Goal: Task Accomplishment & Management: Use online tool/utility

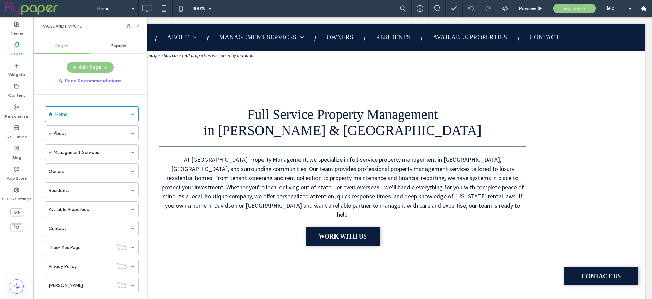
scroll to position [61, 0]
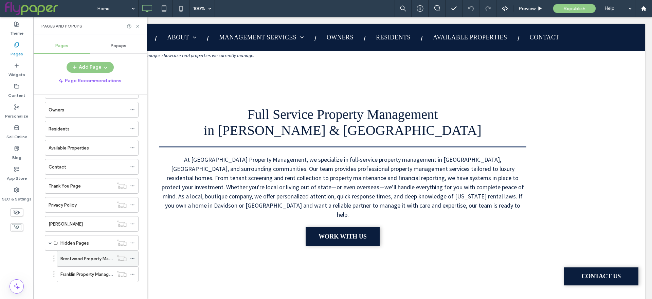
click at [86, 251] on div "Brentwood Property Management Services" at bounding box center [86, 258] width 53 height 15
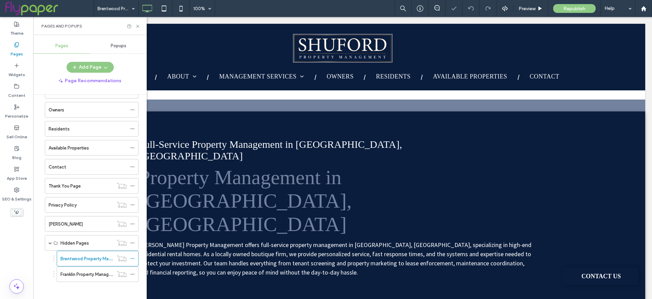
click at [134, 26] on div at bounding box center [134, 26] width 14 height 5
click at [136, 26] on icon at bounding box center [137, 26] width 5 height 5
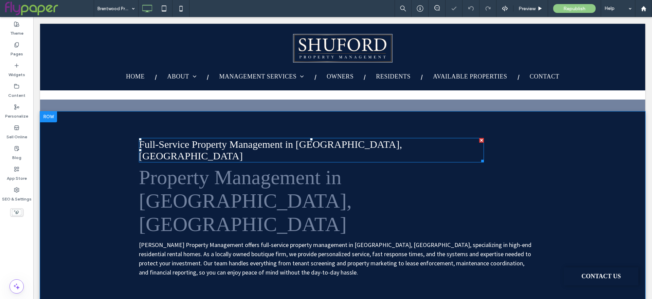
click at [236, 145] on span "Full-Service Property Management in [GEOGRAPHIC_DATA], [GEOGRAPHIC_DATA]" at bounding box center [270, 150] width 263 height 23
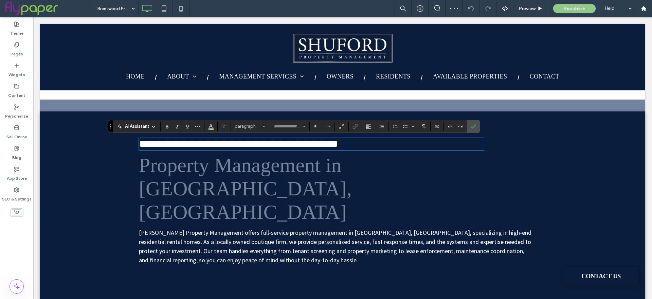
type input "*******"
type input "**"
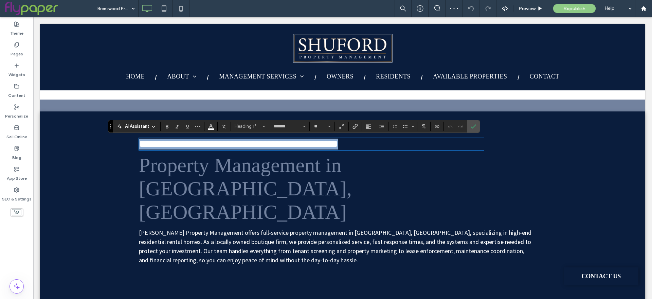
click at [205, 144] on span "**********" at bounding box center [238, 144] width 199 height 10
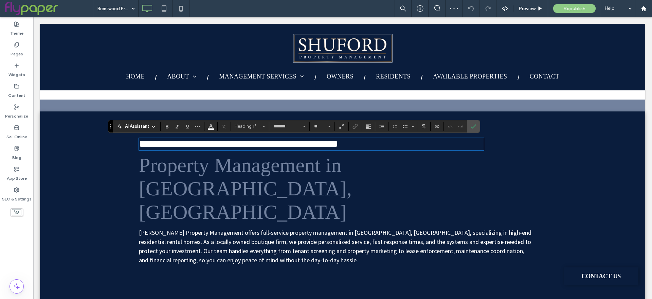
click at [211, 169] on span "Property Management in Brentwood, TN" at bounding box center [245, 188] width 213 height 69
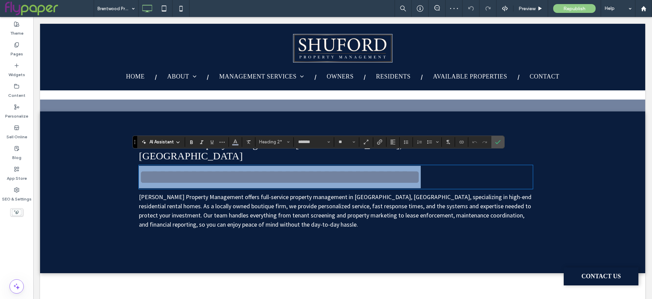
click at [211, 169] on span "**********" at bounding box center [280, 177] width 282 height 20
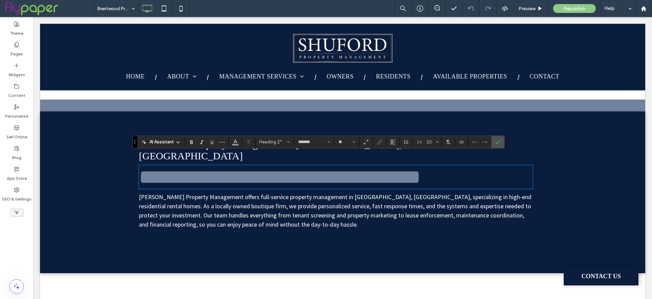
click at [237, 200] on p "Shuford Property Management offers full-service property management in Brentwoo…" at bounding box center [336, 210] width 394 height 37
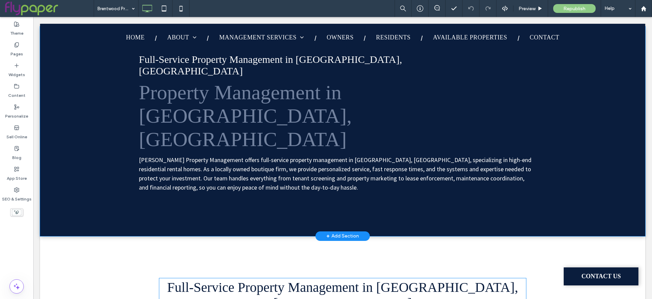
scroll to position [145, 0]
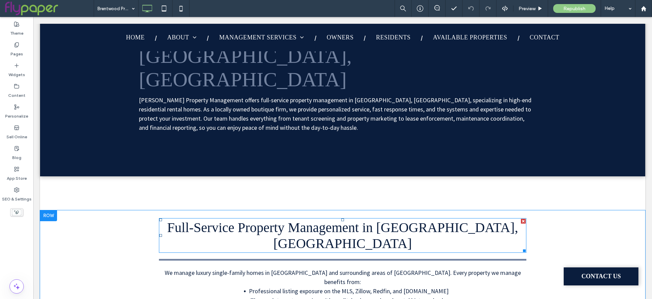
click at [333, 220] on span "Full-Service Property Management in Brentwood, TN" at bounding box center [342, 235] width 351 height 31
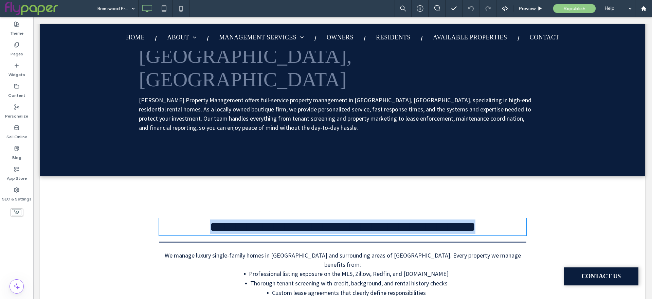
type input "*******"
type input "**"
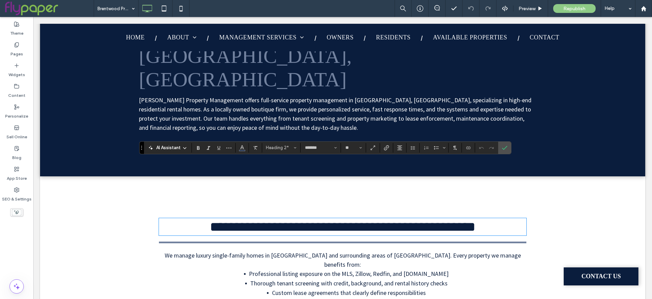
click at [350, 270] on span "Professional listing exposure on the MLS, Zillow, Redfin, and Realtor.com" at bounding box center [349, 274] width 200 height 8
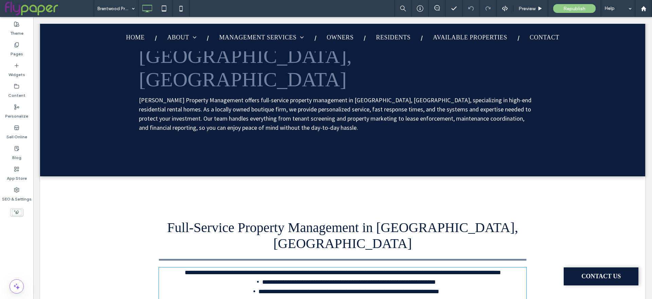
type input "**********"
type input "**"
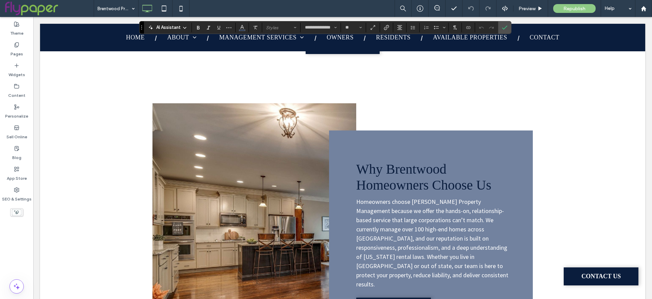
scroll to position [183, 0]
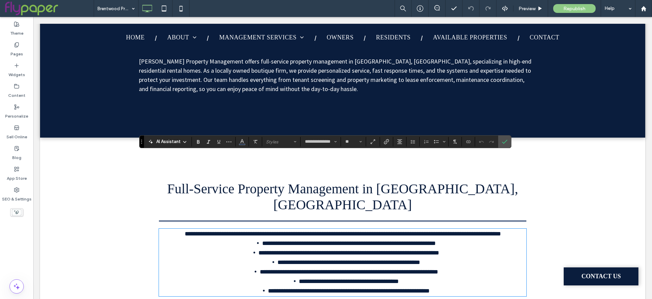
click at [337, 221] on div "**********" at bounding box center [343, 251] width 408 height 149
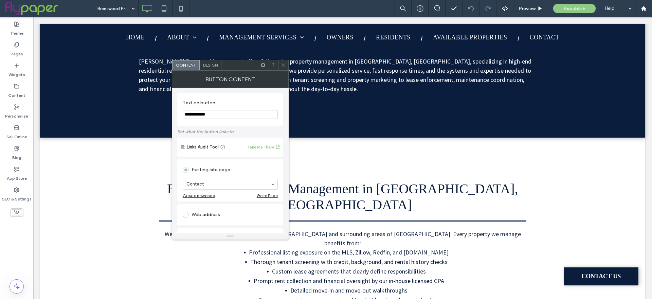
drag, startPoint x: 281, startPoint y: 65, endPoint x: 304, endPoint y: 111, distance: 51.3
click at [281, 65] on icon at bounding box center [283, 64] width 5 height 5
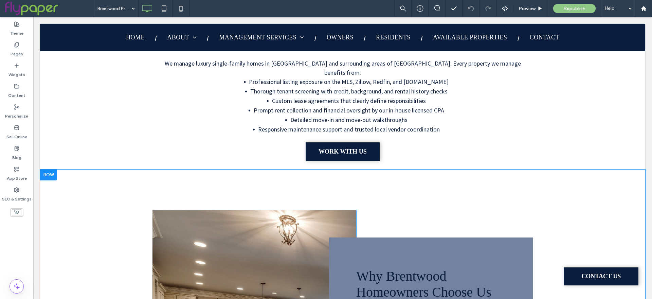
scroll to position [430, 0]
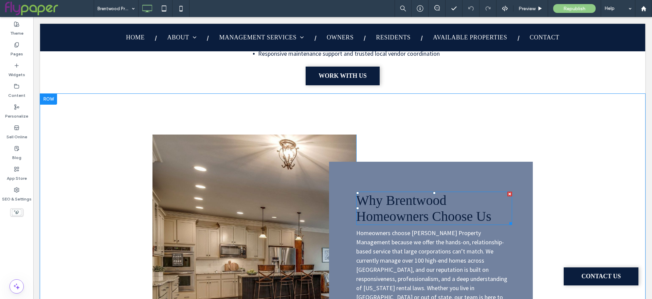
click at [398, 193] on span "Why Brentwood Homeowners Choose Us" at bounding box center [423, 208] width 135 height 31
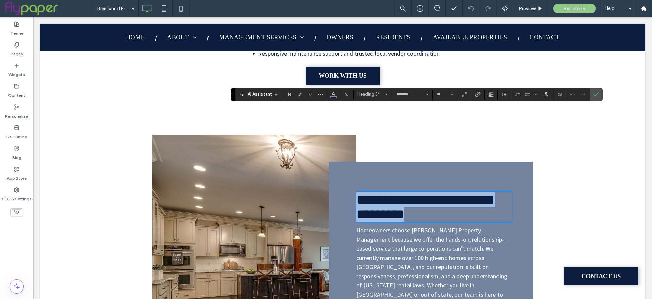
click at [398, 193] on span "**********" at bounding box center [424, 207] width 136 height 28
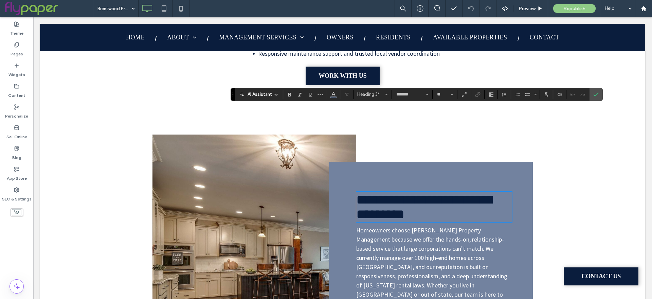
click at [405, 226] on span "Homeowners choose Shuford Property Management because we offer the hands-on, re…" at bounding box center [432, 271] width 152 height 90
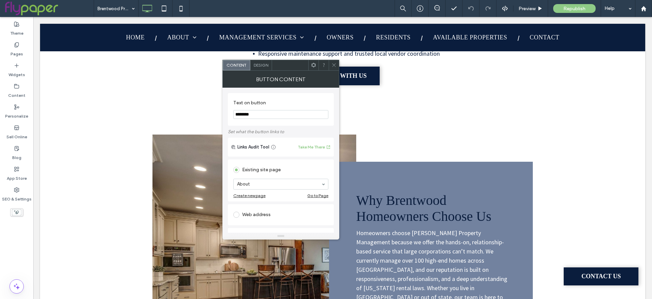
click at [329, 64] on div at bounding box center [334, 65] width 10 height 10
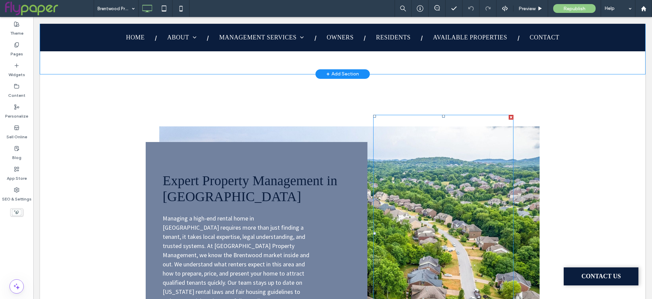
scroll to position [816, 0]
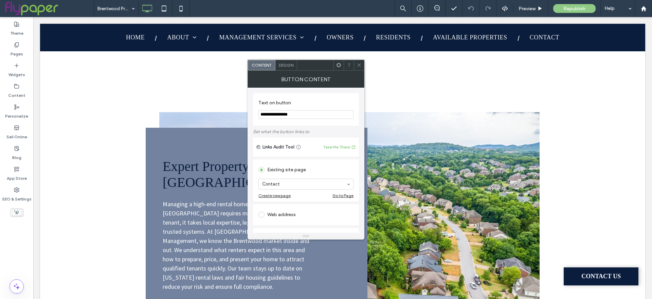
click at [362, 69] on div at bounding box center [359, 65] width 10 height 10
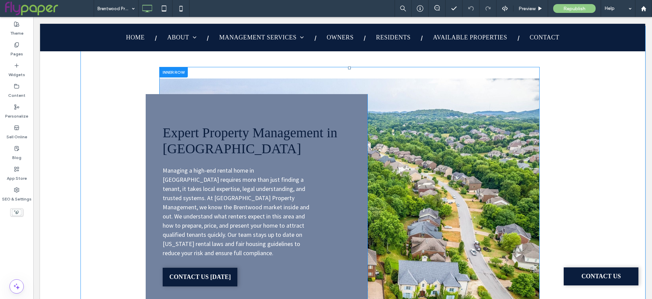
scroll to position [972, 0]
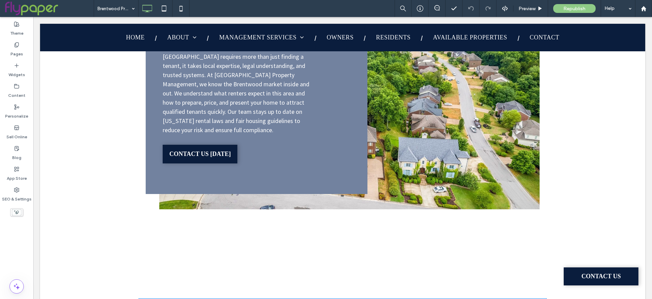
type input "*******"
type input "**"
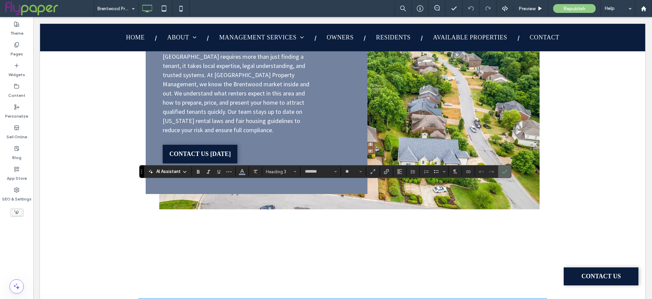
click at [500, 173] on label "Confirm" at bounding box center [505, 171] width 10 height 12
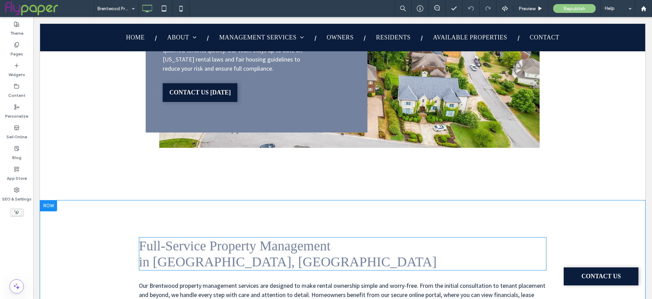
scroll to position [1034, 0]
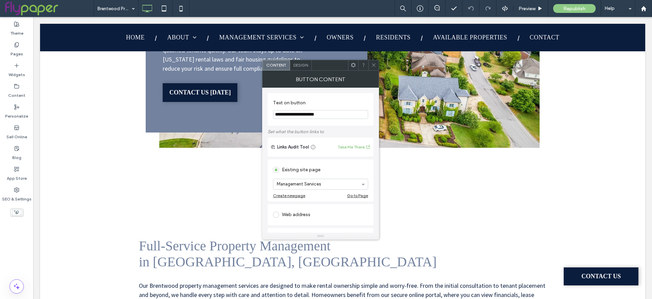
click at [371, 69] on span at bounding box center [373, 65] width 5 height 10
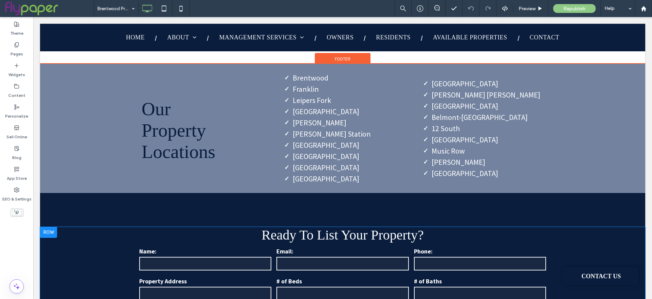
scroll to position [1353, 0]
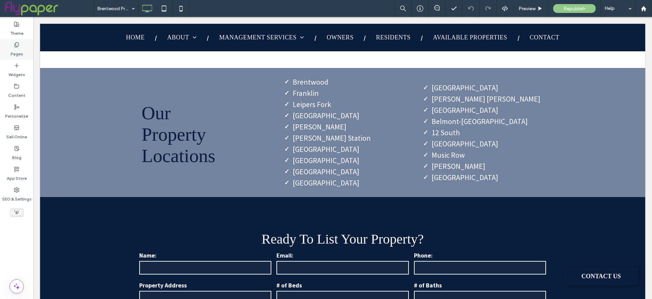
click at [27, 48] on div "Pages" at bounding box center [16, 49] width 33 height 21
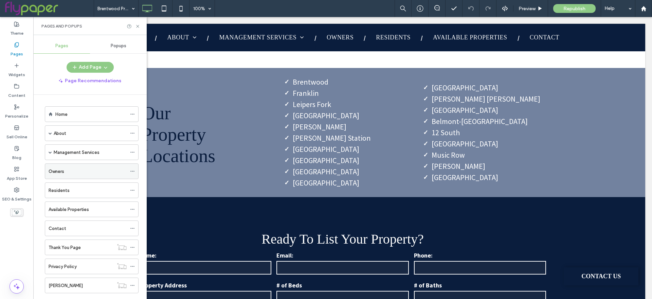
scroll to position [61, 0]
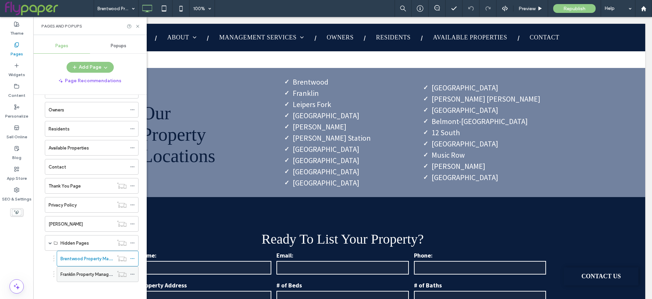
click at [70, 272] on label "Franklin Property Management Services" at bounding box center [100, 274] width 80 height 12
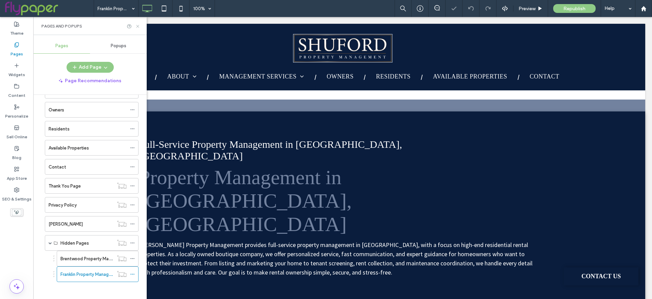
click at [137, 25] on use at bounding box center [137, 26] width 3 height 3
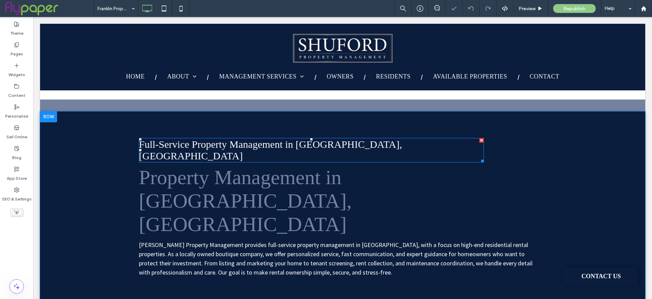
click at [207, 141] on span "Full-Service Property Management in Franklin, TN" at bounding box center [270, 150] width 263 height 23
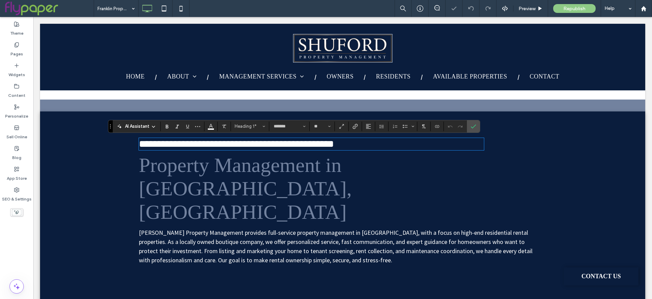
click at [217, 161] on span "Property Management in Franklin, TN" at bounding box center [245, 188] width 213 height 69
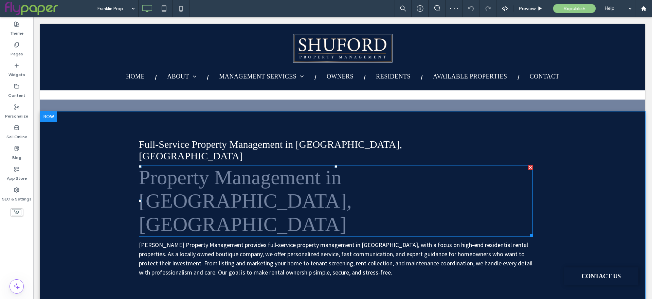
click at [217, 166] on span "Property Management in Franklin, TN" at bounding box center [245, 200] width 213 height 69
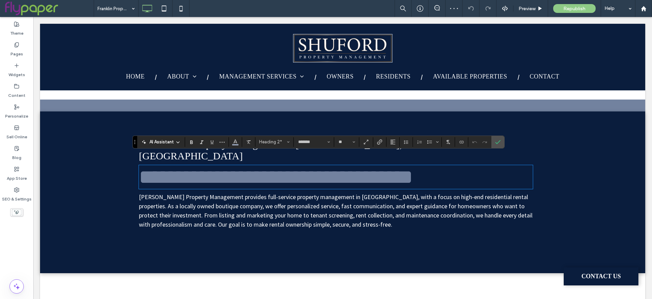
click at [248, 204] on span "Shuford Property Management provides full-service property management in Frankl…" at bounding box center [336, 210] width 394 height 35
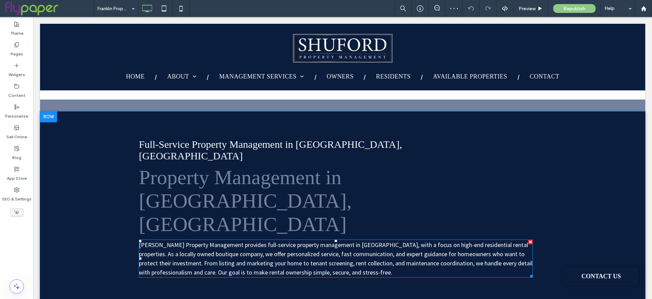
click at [248, 241] on span "Shuford Property Management provides full-service property management in Frankl…" at bounding box center [336, 258] width 394 height 35
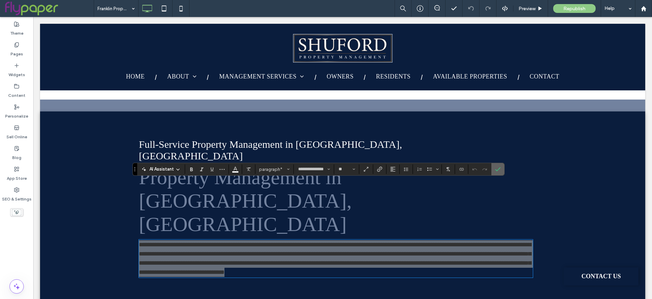
click at [495, 171] on icon "Confirm" at bounding box center [497, 168] width 5 height 5
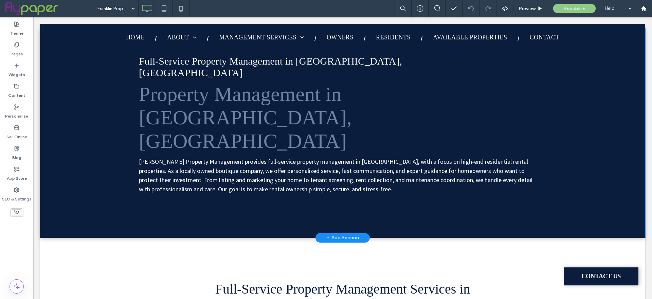
scroll to position [89, 0]
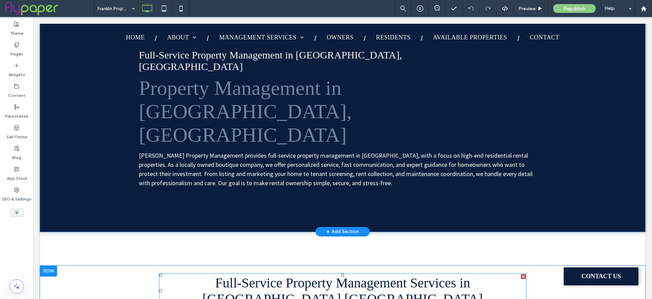
click at [316, 275] on span "Full-Service Property Management Services in Franklin,TN" at bounding box center [342, 290] width 281 height 31
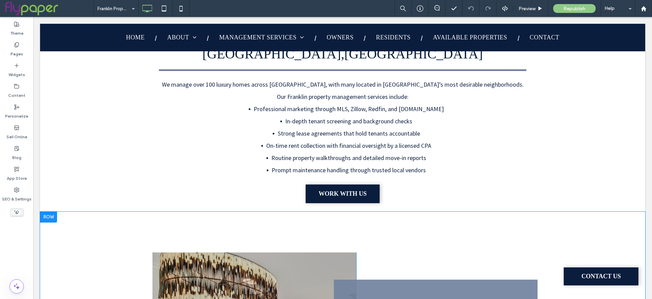
scroll to position [498, 0]
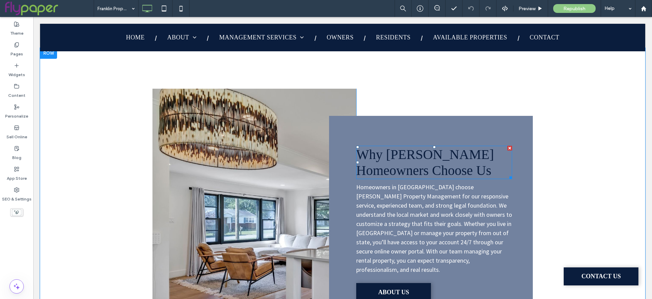
click at [408, 163] on span "﻿ Homeowners Choose Us" at bounding box center [423, 170] width 135 height 15
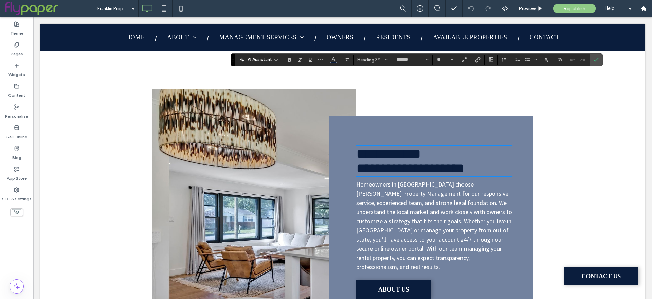
click at [424, 180] on p "Homeowners in Franklin choose Shuford Property Management for our responsive se…" at bounding box center [434, 226] width 156 height 92
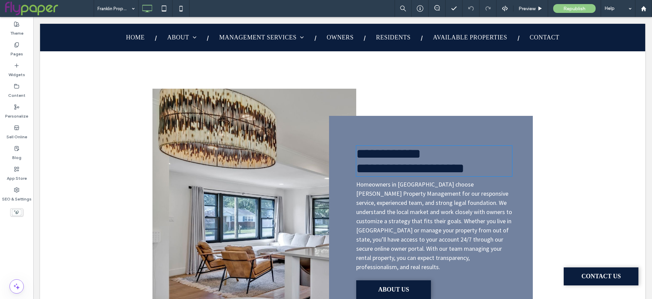
click at [424, 180] on p "Homeowners in Franklin choose Shuford Property Management for our responsive se…" at bounding box center [434, 226] width 156 height 92
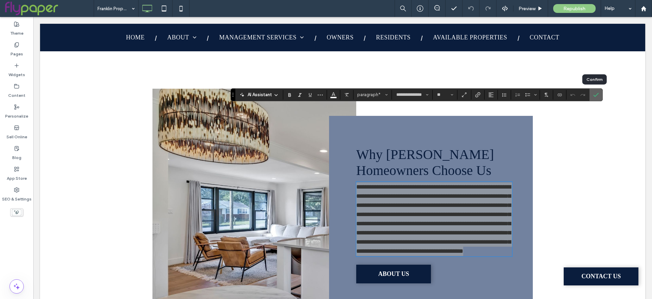
click at [596, 92] on icon "Confirm" at bounding box center [595, 94] width 5 height 5
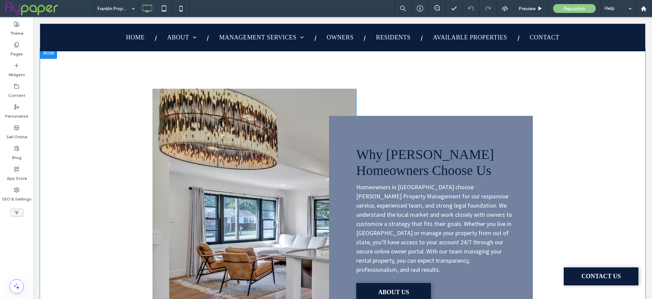
drag, startPoint x: 416, startPoint y: 175, endPoint x: 398, endPoint y: 191, distance: 24.3
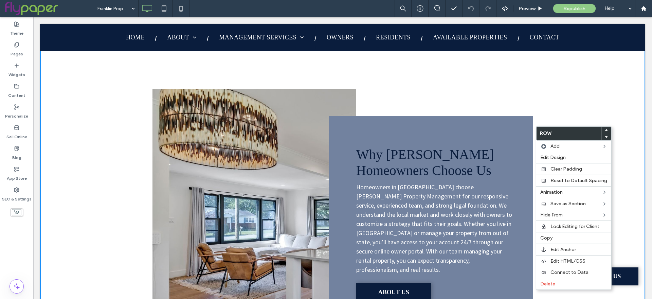
click at [394, 229] on div "Why Franklin Homeowners Choose Us Homeowners in Franklin choose Shuford Propert…" at bounding box center [431, 224] width 204 height 216
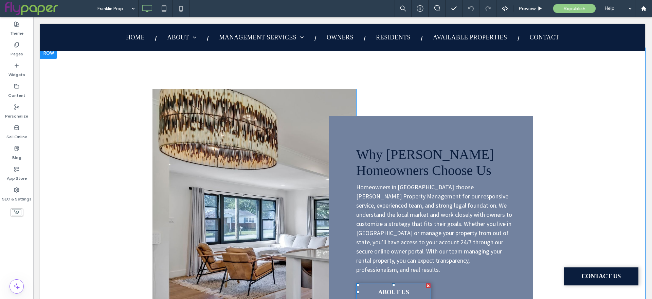
click at [398, 283] on span "ABOUT US" at bounding box center [393, 292] width 31 height 18
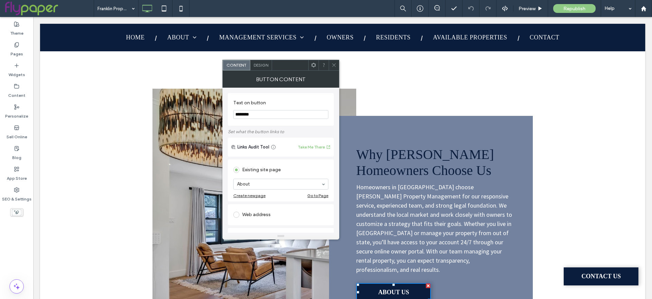
click at [333, 61] on span at bounding box center [333, 65] width 5 height 10
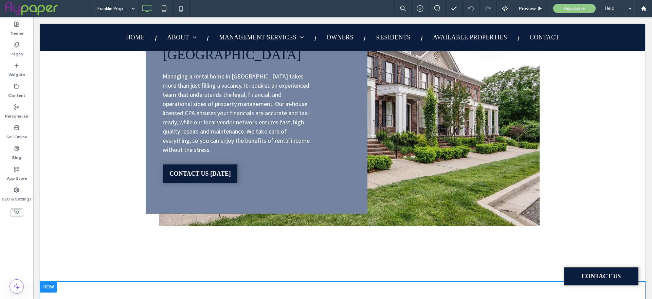
scroll to position [983, 0]
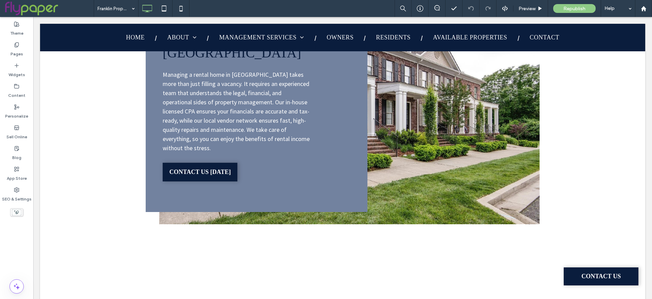
type input "*******"
type input "**"
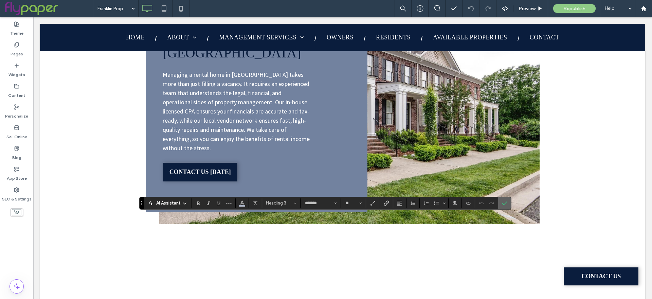
click at [506, 203] on label "Confirm" at bounding box center [505, 203] width 10 height 12
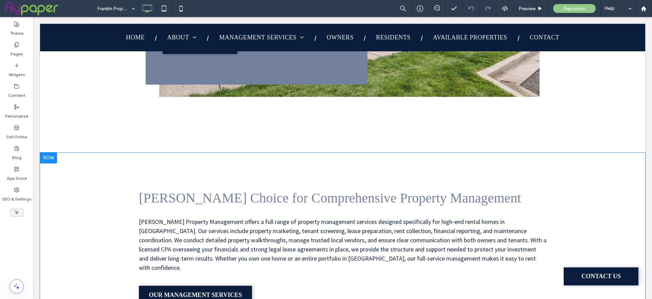
scroll to position [1117, 0]
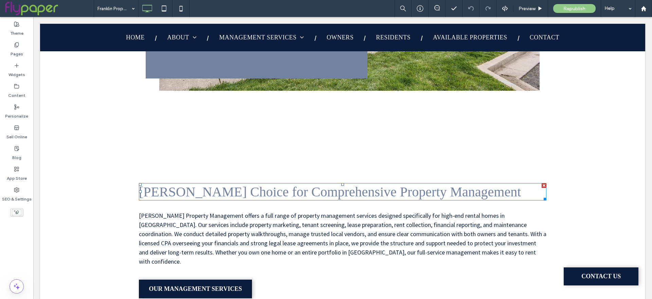
click at [277, 184] on span "Franklin's Choice for Comprehensive Property Management" at bounding box center [330, 191] width 382 height 15
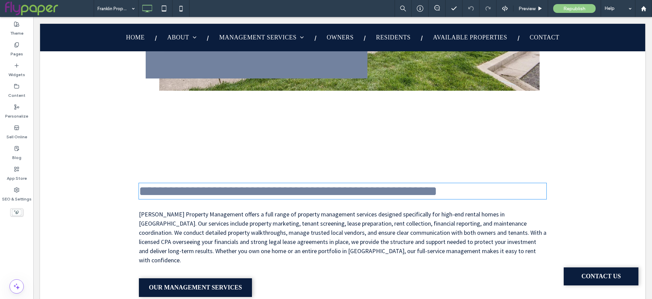
type input "*******"
type input "**"
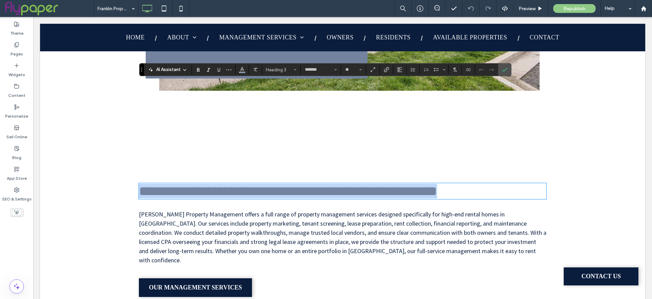
click at [257, 184] on span "**********" at bounding box center [288, 190] width 298 height 13
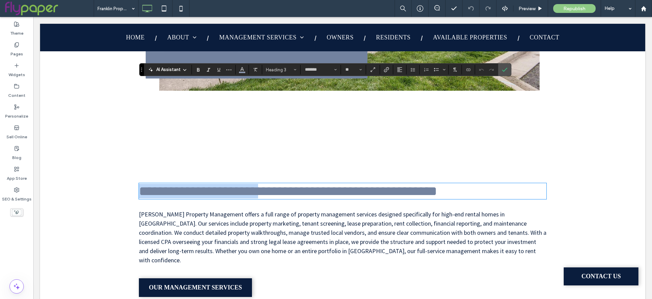
drag, startPoint x: 265, startPoint y: 91, endPoint x: 137, endPoint y: 90, distance: 127.7
click at [139, 184] on span "**********" at bounding box center [288, 190] width 298 height 13
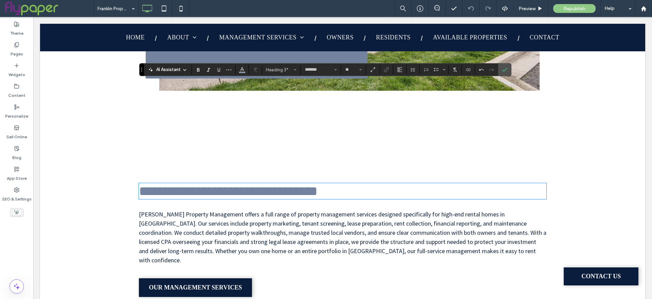
click at [436, 184] on h3 "**********" at bounding box center [343, 191] width 408 height 15
click at [502, 65] on span "Confirm" at bounding box center [503, 70] width 3 height 12
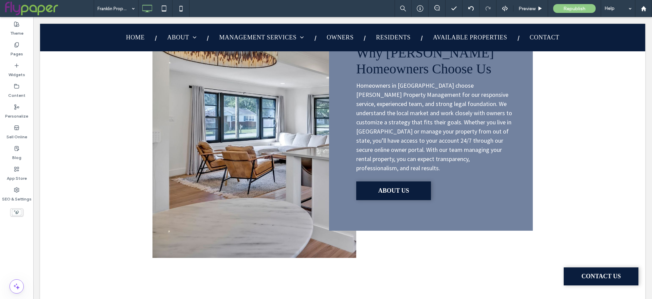
scroll to position [174, 0]
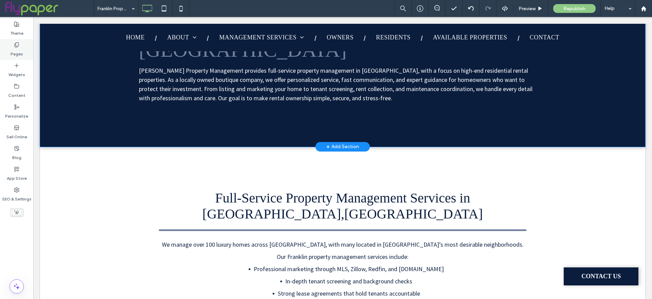
click at [17, 52] on label "Pages" at bounding box center [17, 53] width 13 height 10
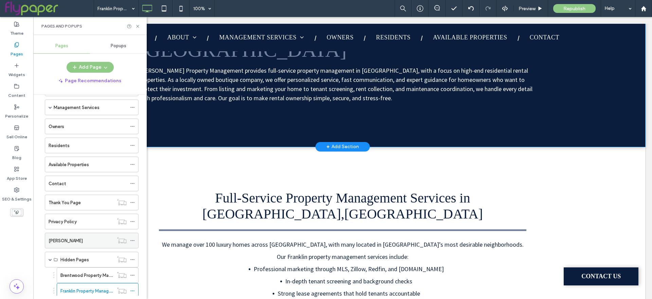
scroll to position [61, 0]
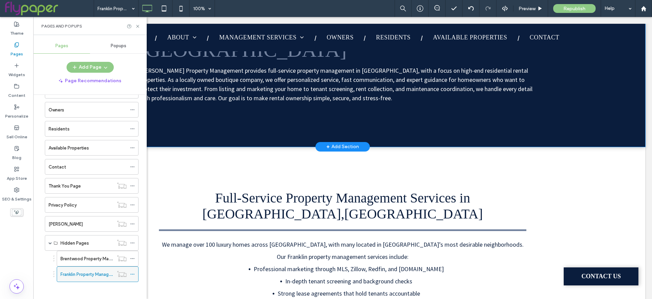
click at [131, 272] on icon at bounding box center [132, 274] width 5 height 5
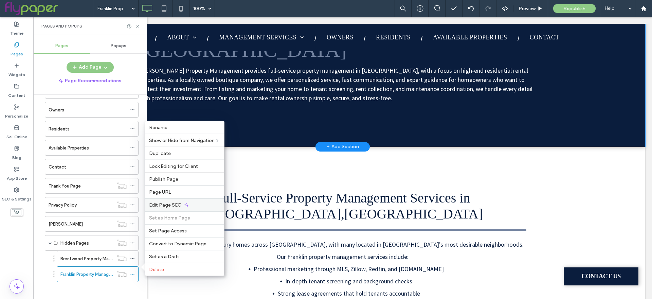
click at [177, 202] on div "Edit Page SEO" at bounding box center [184, 204] width 79 height 13
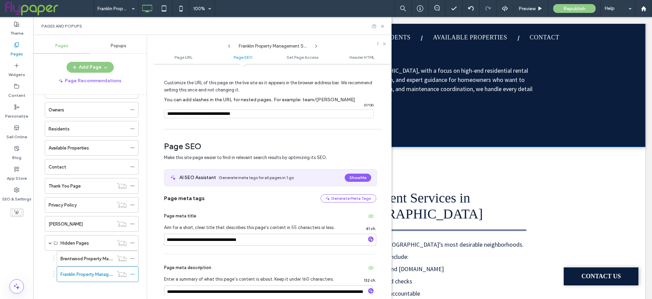
scroll to position [151, 0]
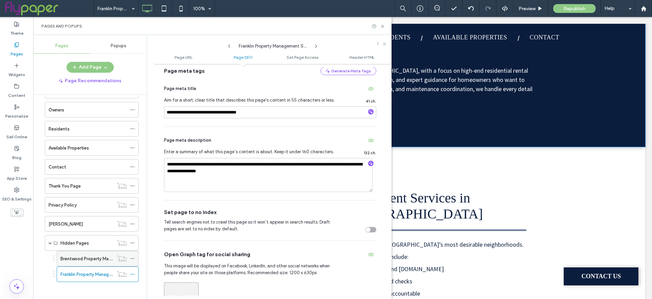
click at [132, 258] on use at bounding box center [132, 258] width 4 height 1
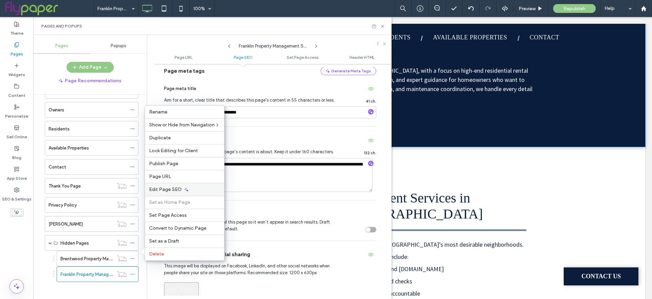
click at [181, 190] on div "Edit Page SEO" at bounding box center [184, 189] width 79 height 13
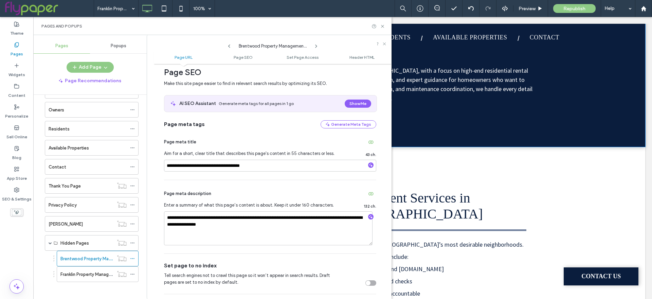
scroll to position [131, 0]
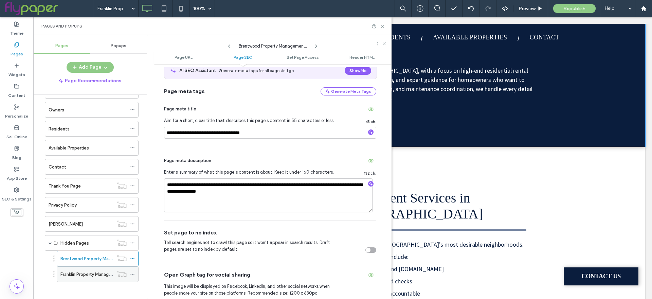
click at [132, 272] on icon at bounding box center [132, 274] width 5 height 5
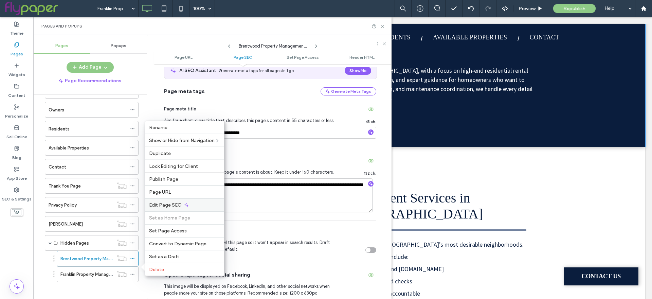
click at [173, 207] on span "Edit Page SEO" at bounding box center [165, 205] width 33 height 6
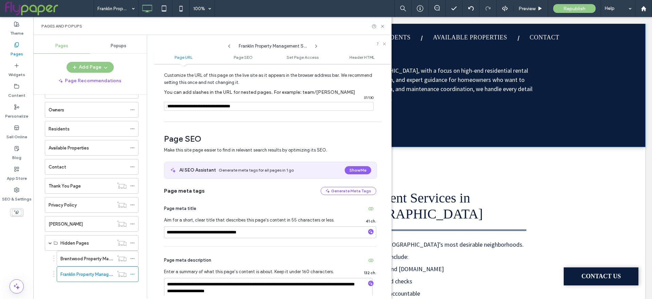
scroll to position [0, 0]
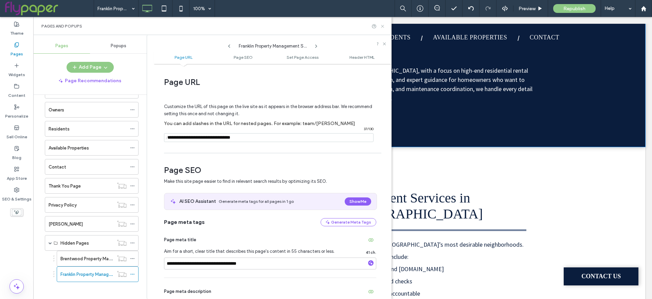
click at [382, 24] on icon at bounding box center [382, 26] width 5 height 5
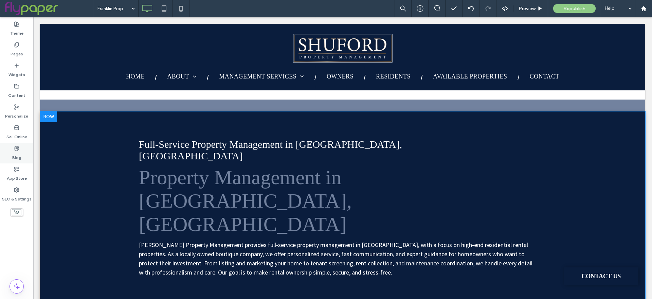
click at [21, 155] on div "Blog" at bounding box center [16, 153] width 33 height 21
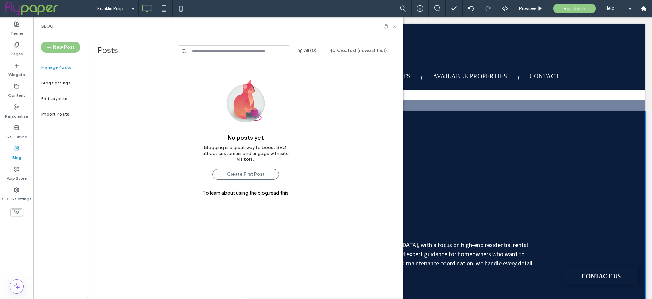
click at [395, 25] on icon at bounding box center [394, 26] width 5 height 5
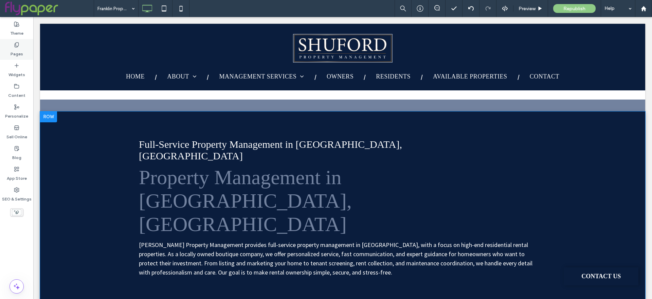
click at [16, 41] on div "Pages" at bounding box center [16, 49] width 33 height 21
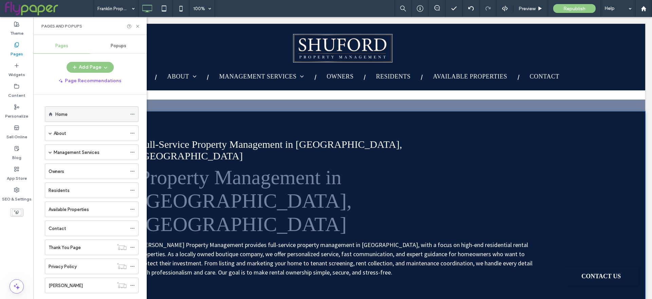
click at [89, 118] on div "Home" at bounding box center [90, 114] width 71 height 15
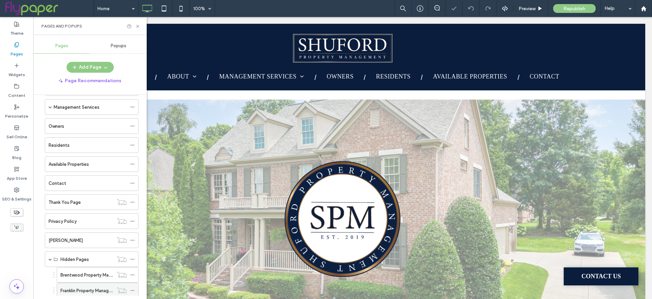
scroll to position [61, 0]
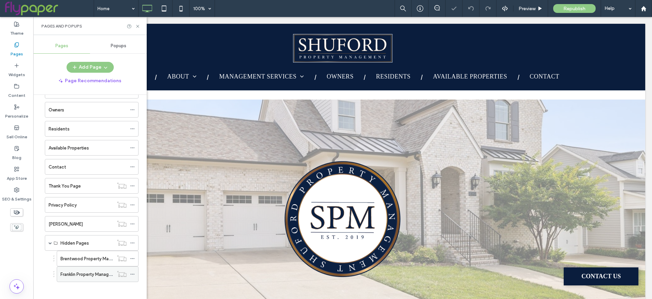
click at [132, 272] on icon at bounding box center [132, 274] width 5 height 5
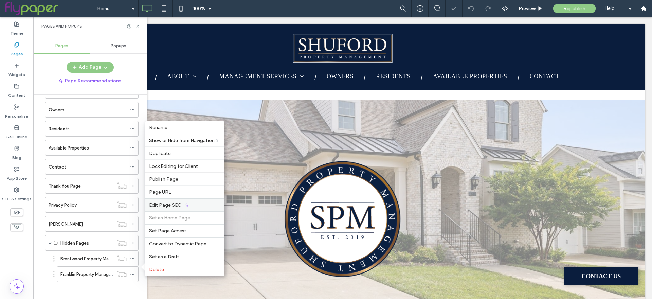
click at [185, 207] on icon at bounding box center [186, 204] width 5 height 5
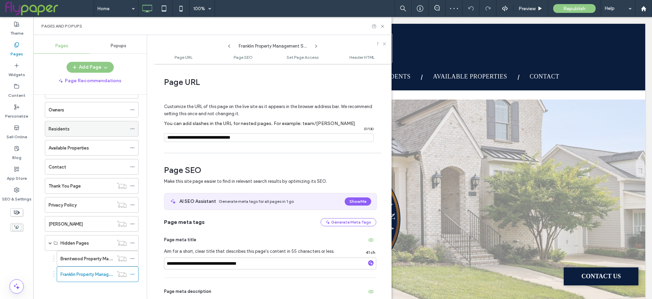
drag, startPoint x: 285, startPoint y: 139, endPoint x: 104, endPoint y: 122, distance: 181.4
click at [48, 122] on div "**********" at bounding box center [212, 167] width 358 height 264
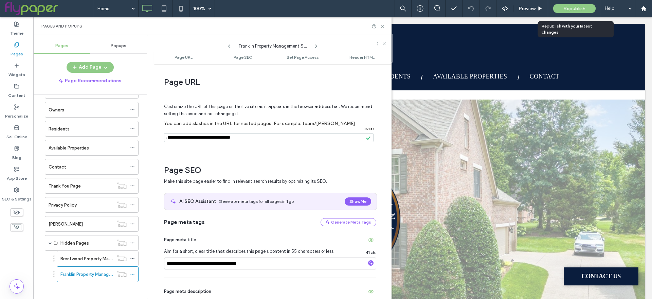
click at [588, 11] on div "Republish" at bounding box center [574, 8] width 42 height 9
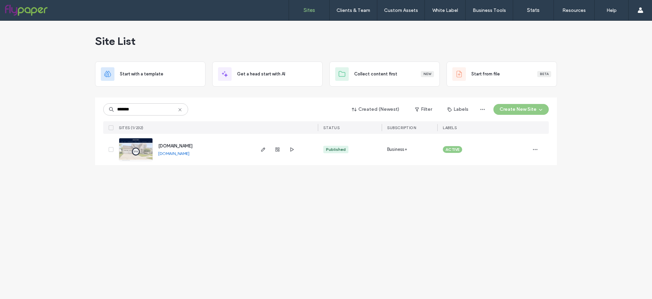
type input "*******"
click at [142, 147] on img at bounding box center [135, 161] width 33 height 46
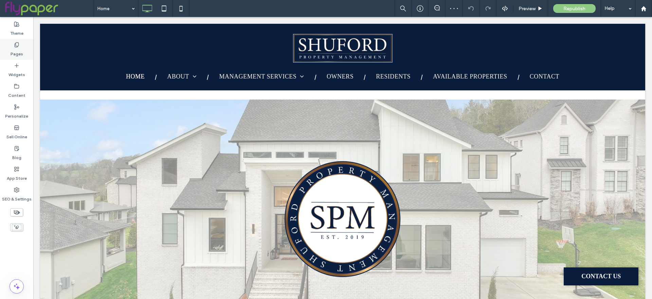
click at [20, 52] on label "Pages" at bounding box center [17, 53] width 13 height 10
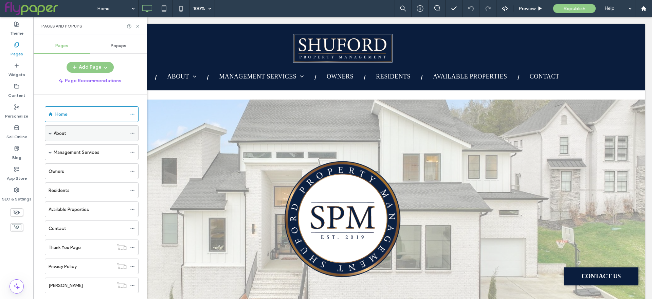
scroll to position [31, 0]
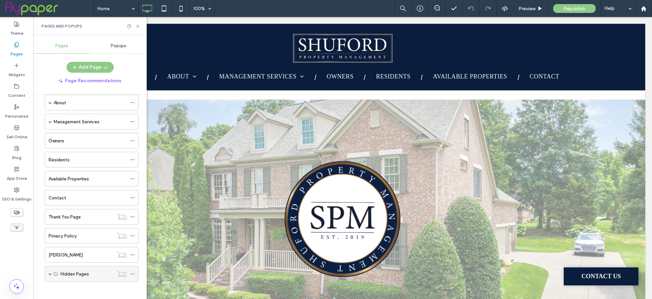
click at [50, 272] on span at bounding box center [50, 273] width 3 height 3
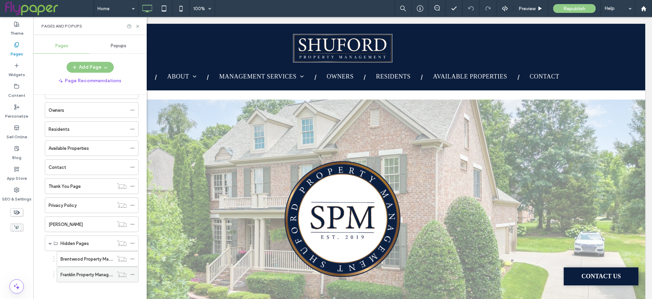
scroll to position [61, 0]
click at [79, 257] on label "Brentwood Property Management Services" at bounding box center [104, 259] width 88 height 12
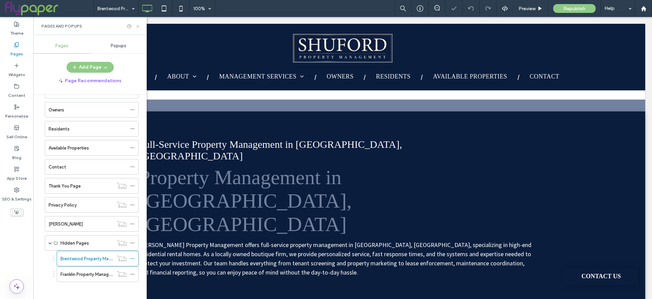
click at [139, 26] on icon at bounding box center [137, 26] width 5 height 5
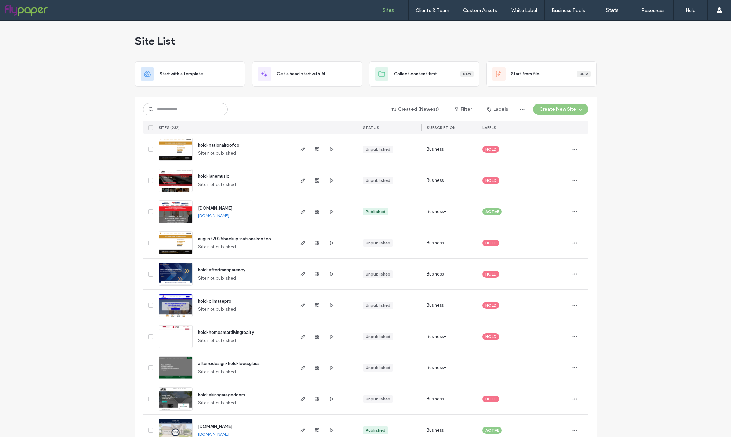
click at [181, 101] on div "Created (Newest) Filter Labels Create New Site SITES (232) STATUS SUBSCRIPTION …" at bounding box center [366, 115] width 446 height 36
click at [184, 107] on input at bounding box center [185, 109] width 85 height 12
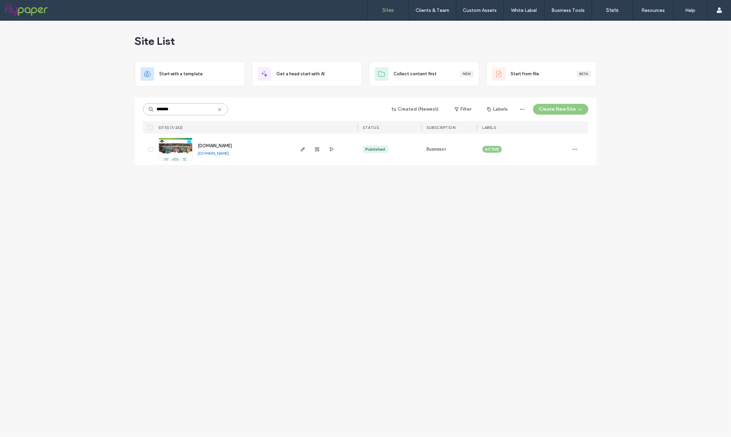
type input "*******"
click at [170, 152] on img at bounding box center [175, 161] width 33 height 46
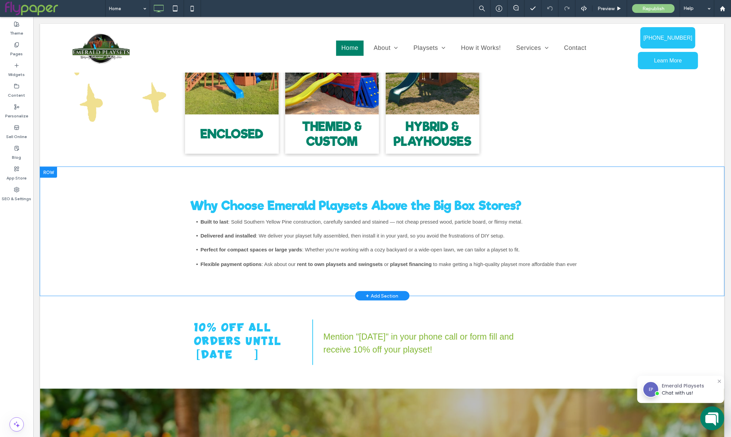
scroll to position [509, 0]
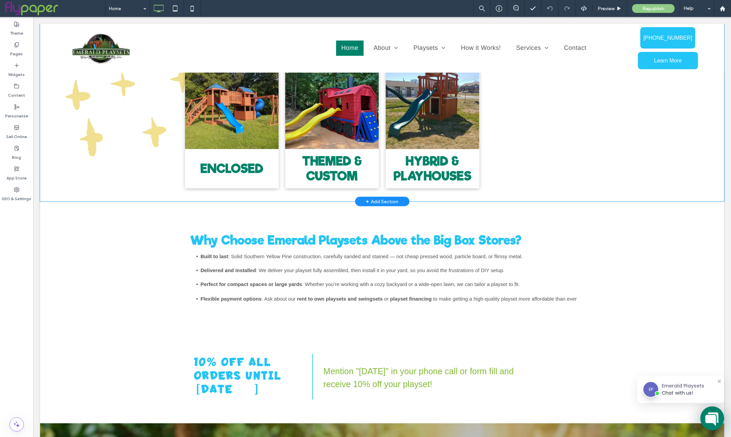
click at [388, 201] on div "+ Add Section" at bounding box center [382, 201] width 33 height 7
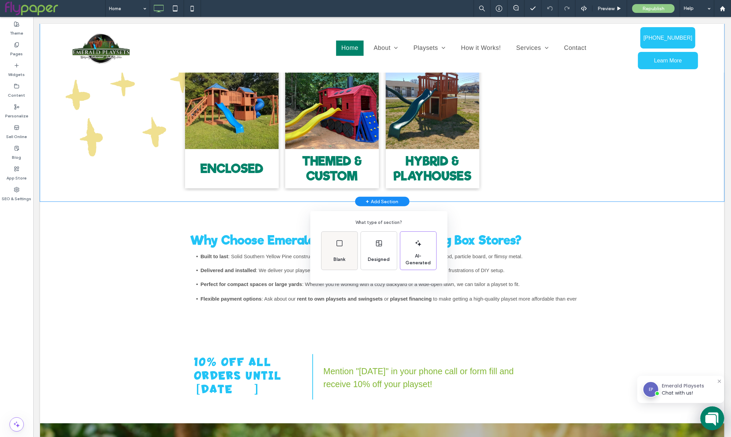
click at [347, 266] on div "Blank" at bounding box center [339, 259] width 17 height 15
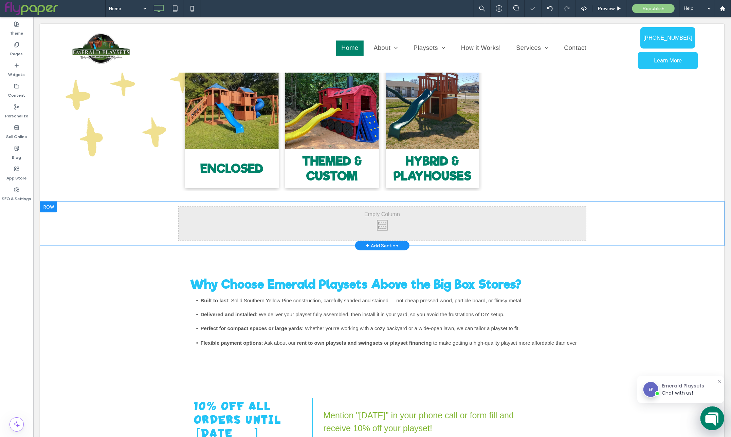
click at [47, 207] on div at bounding box center [48, 207] width 17 height 11
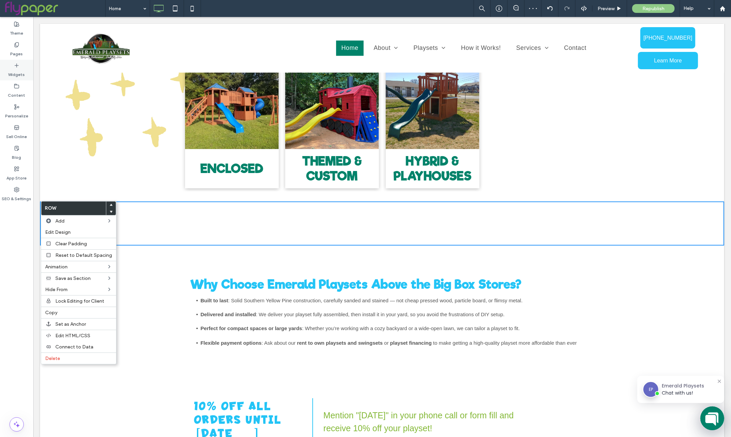
click at [18, 67] on icon at bounding box center [16, 65] width 5 height 5
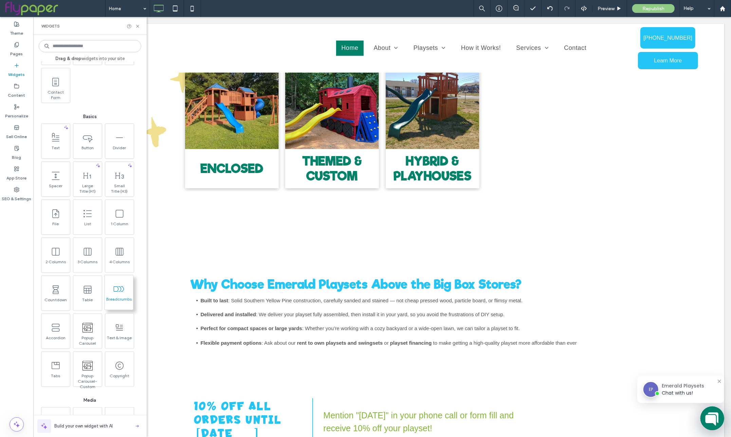
scroll to position [258, 0]
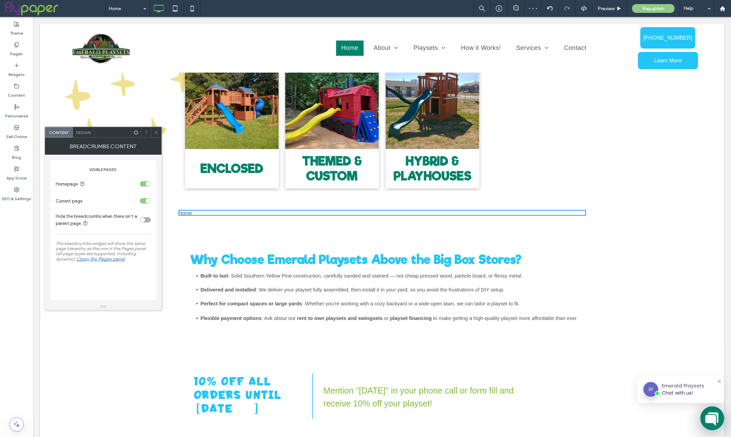
click at [151, 133] on div at bounding box center [156, 132] width 10 height 10
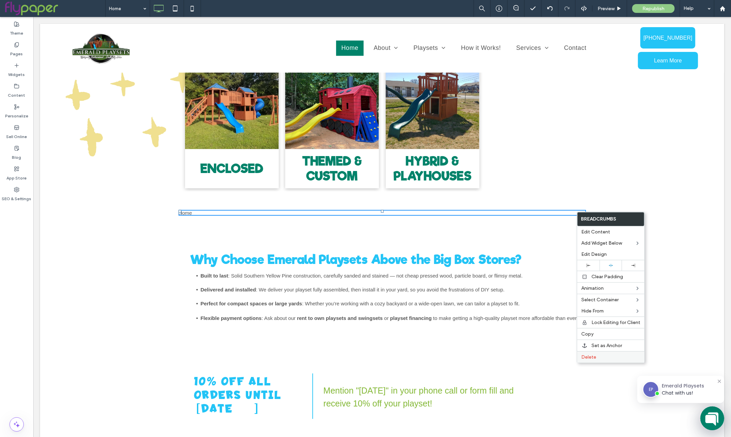
click at [606, 358] on label "Delete" at bounding box center [610, 358] width 59 height 6
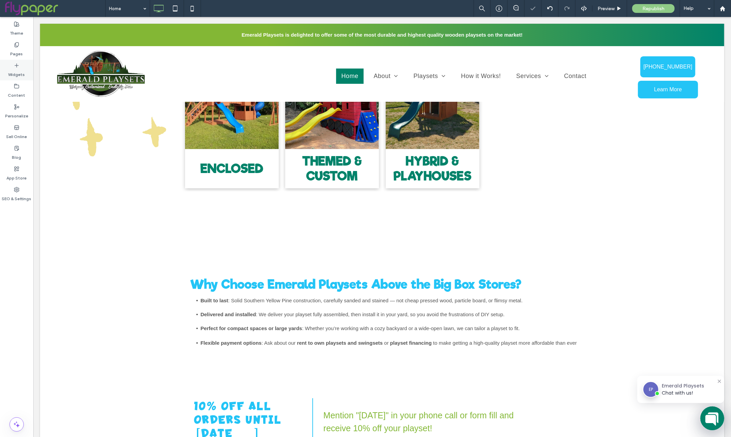
click at [25, 67] on div "Widgets" at bounding box center [16, 70] width 33 height 21
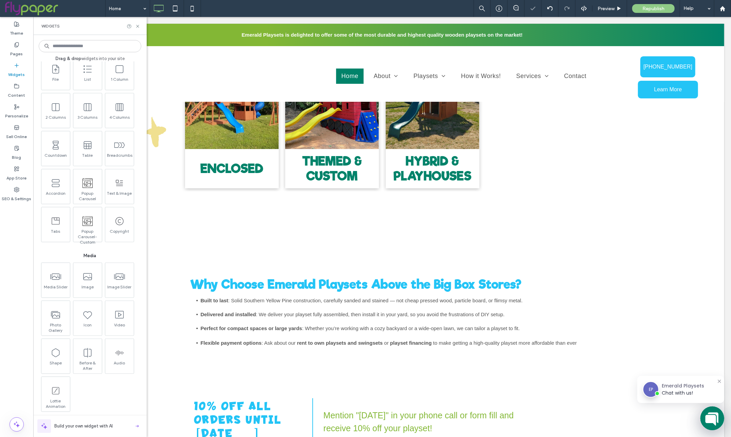
scroll to position [416, 0]
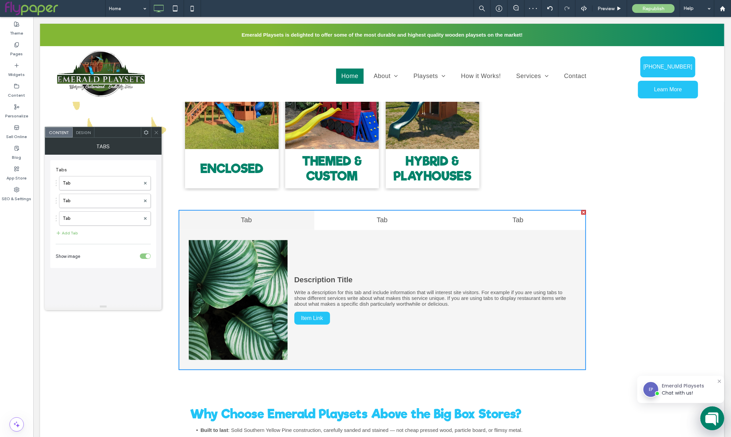
click at [87, 133] on span "Design" at bounding box center [83, 132] width 15 height 5
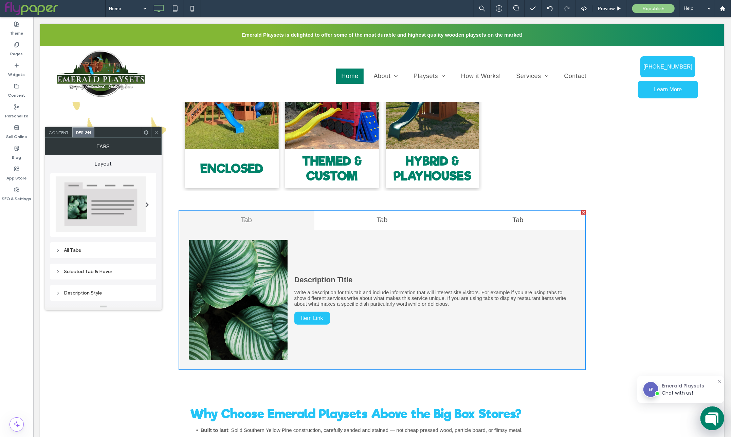
click at [94, 254] on div "All Tabs" at bounding box center [103, 250] width 95 height 9
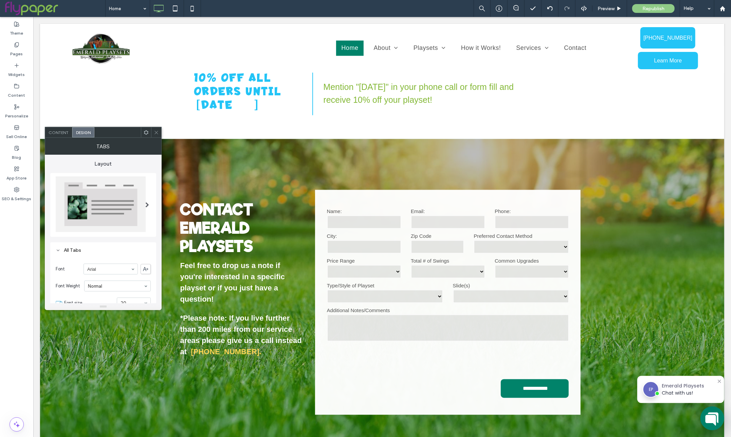
scroll to position [679, 0]
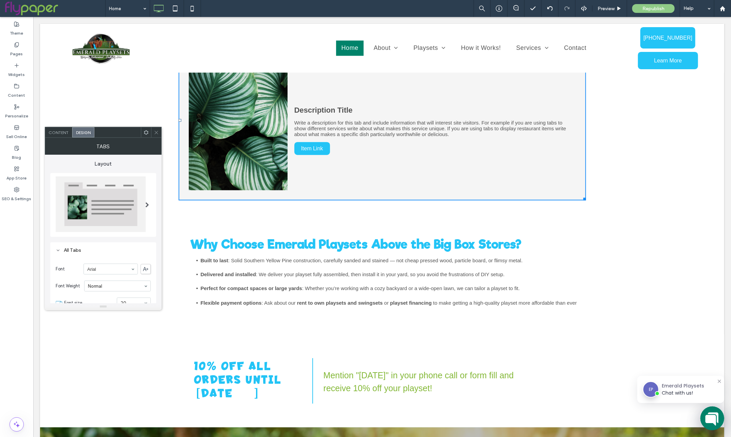
click at [126, 202] on img at bounding box center [101, 205] width 90 height 56
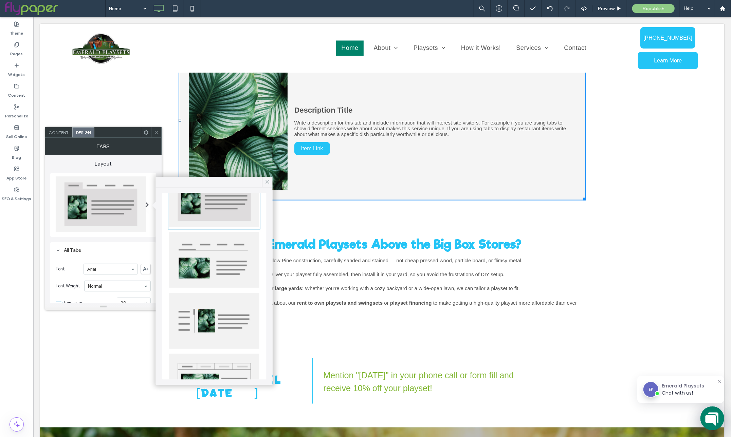
scroll to position [59, 0]
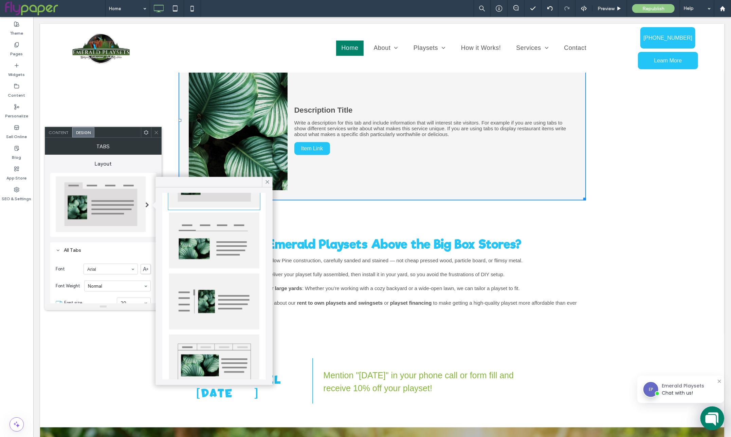
click at [226, 275] on img at bounding box center [214, 301] width 90 height 56
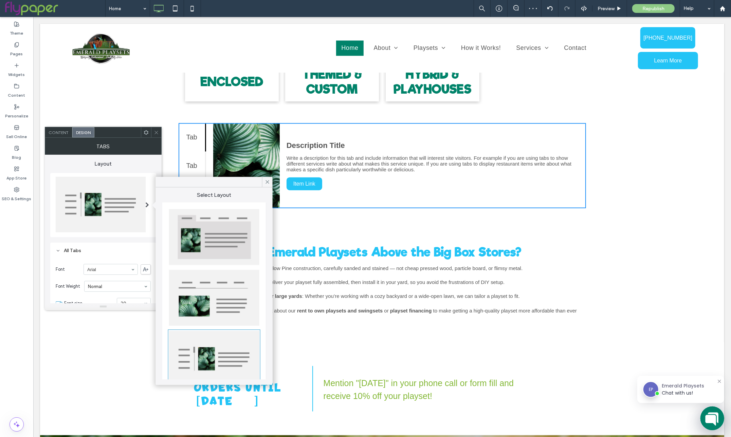
scroll to position [0, 0]
click at [155, 136] on span at bounding box center [156, 132] width 5 height 10
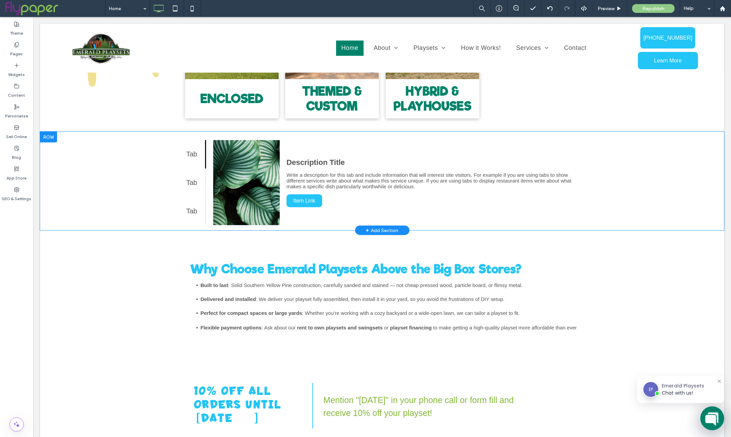
scroll to position [524, 0]
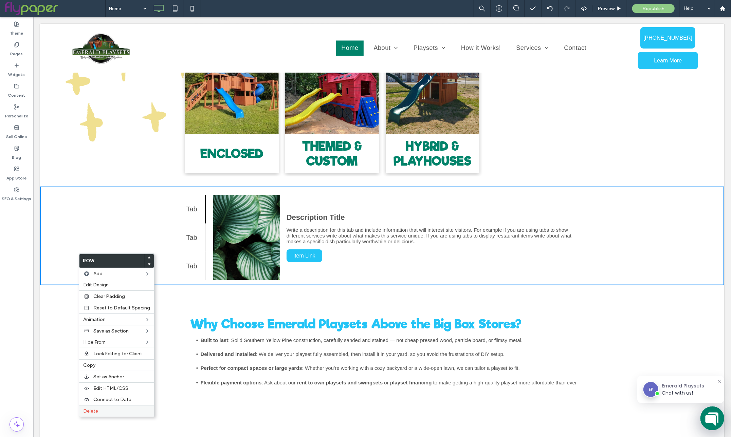
click at [105, 414] on label "Delete" at bounding box center [116, 412] width 67 height 6
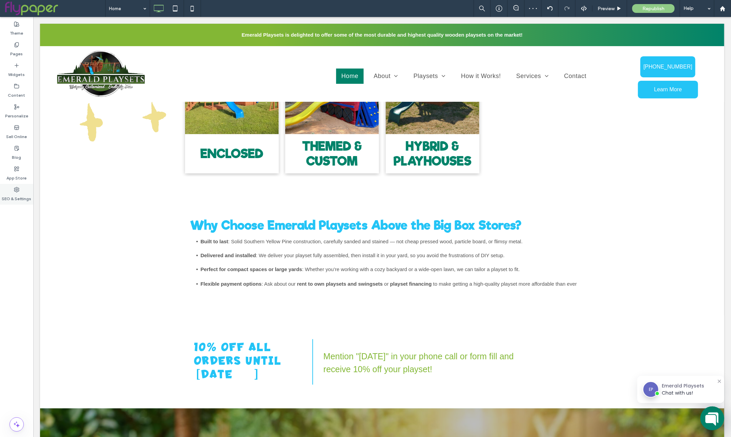
click at [17, 196] on label "SEO & Settings" at bounding box center [17, 198] width 30 height 10
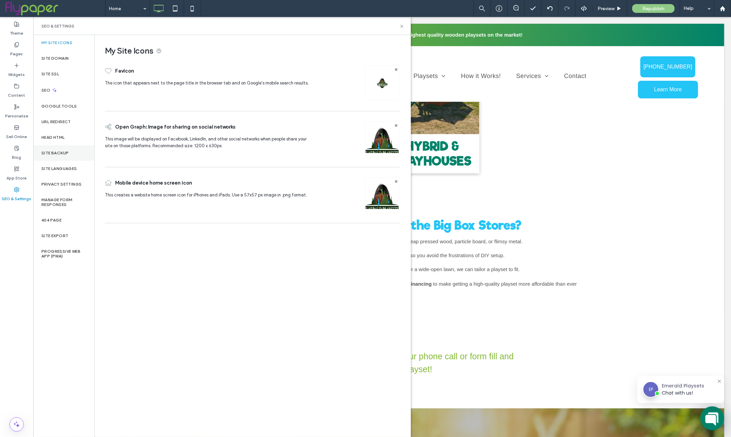
click at [69, 149] on div "Site Backup" at bounding box center [63, 153] width 61 height 16
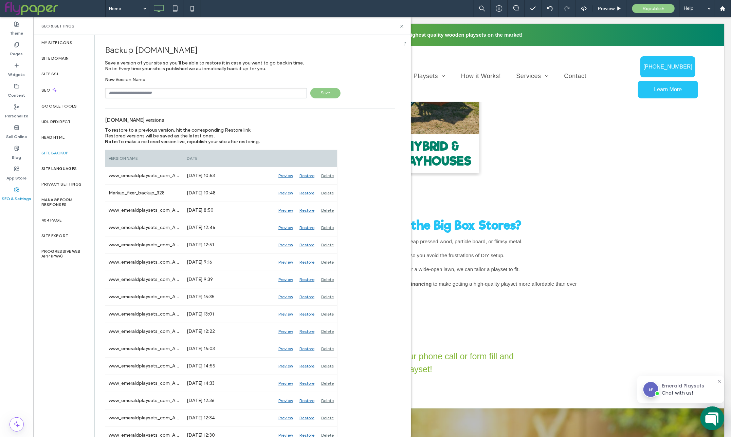
click at [174, 94] on input "text" at bounding box center [206, 93] width 202 height 11
click at [342, 126] on div "[DOMAIN_NAME] versions" at bounding box center [250, 119] width 290 height 15
click at [399, 25] on icon at bounding box center [401, 26] width 5 height 5
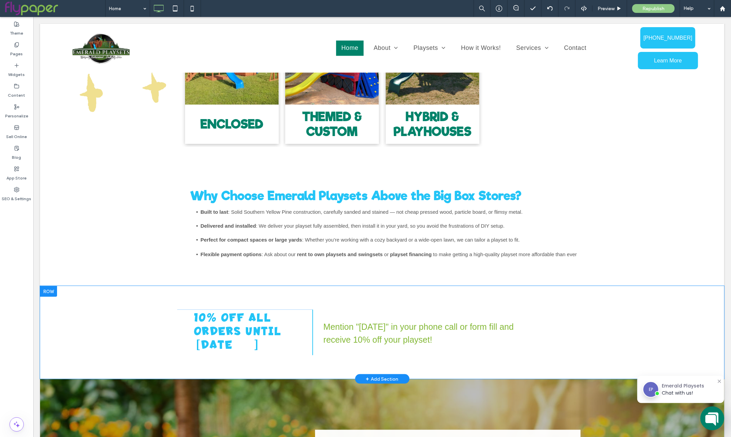
scroll to position [545, 0]
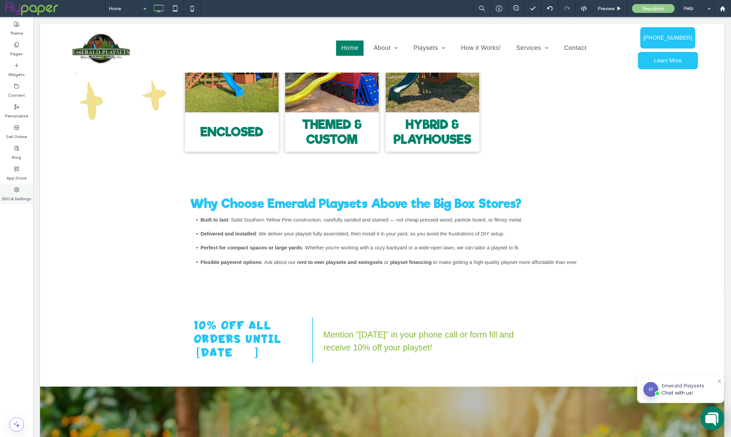
click at [24, 200] on label "SEO & Settings" at bounding box center [17, 198] width 30 height 10
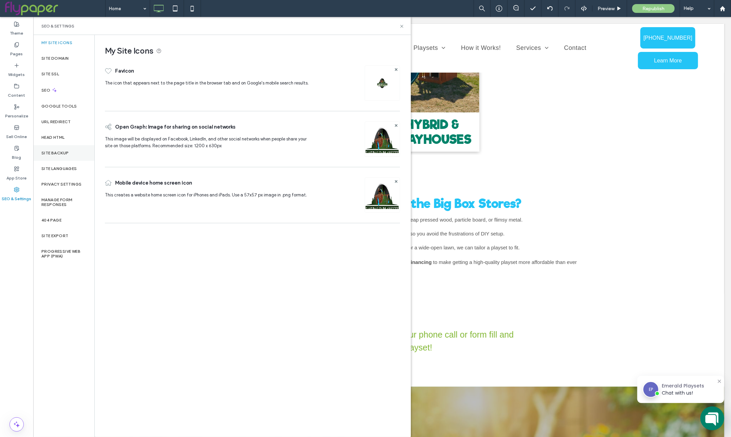
click at [69, 151] on div "Site Backup" at bounding box center [63, 153] width 61 height 16
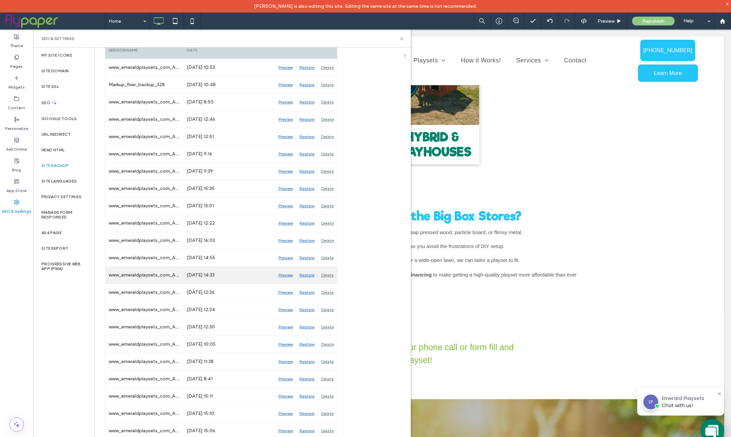
scroll to position [0, 0]
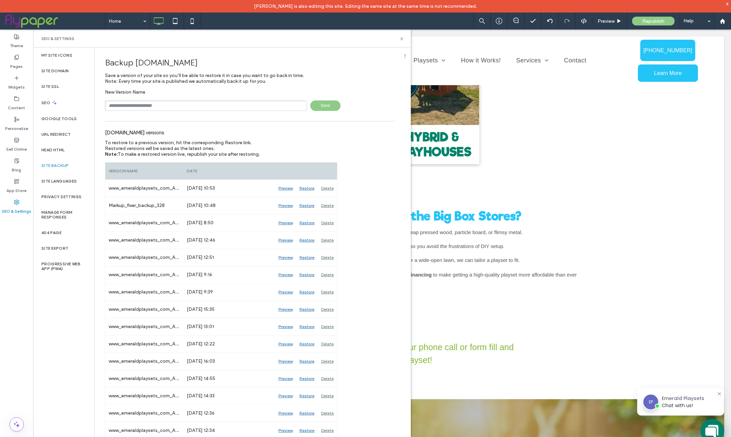
drag, startPoint x: 131, startPoint y: 109, endPoint x: 160, endPoint y: 110, distance: 28.9
click at [160, 110] on input "text" at bounding box center [206, 106] width 202 height 11
click at [402, 37] on icon at bounding box center [401, 38] width 5 height 5
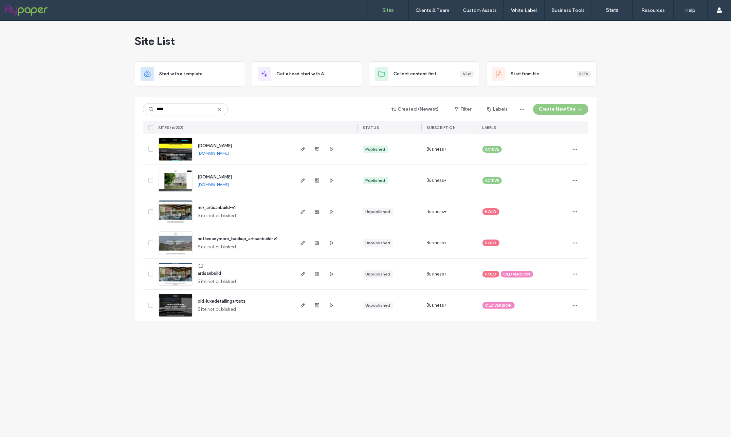
type input "****"
click at [173, 187] on img at bounding box center [175, 192] width 33 height 46
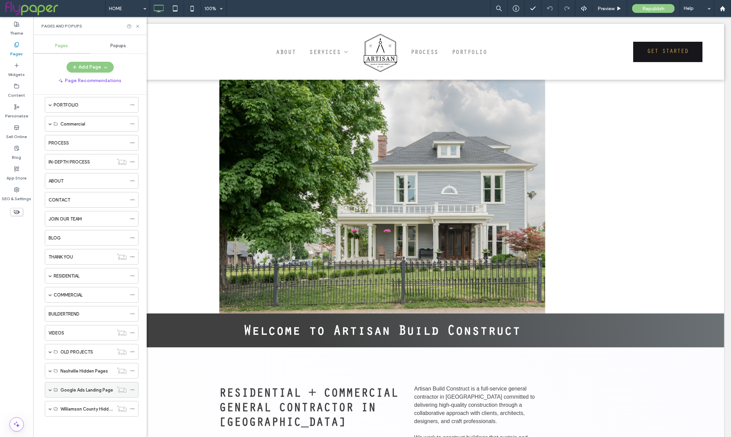
click at [51, 390] on span at bounding box center [50, 390] width 3 height 3
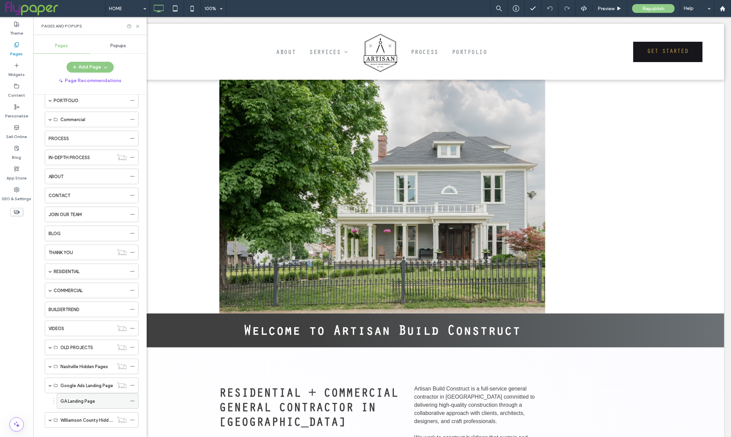
click at [82, 409] on div "GA Landing Page" at bounding box center [93, 401] width 66 height 15
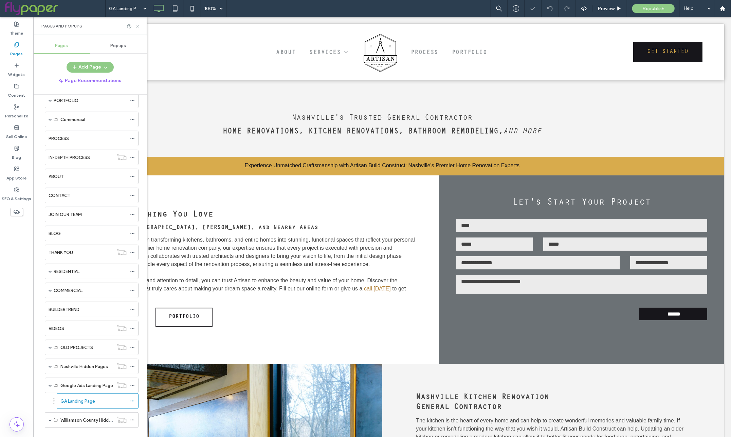
click at [137, 25] on icon at bounding box center [137, 26] width 5 height 5
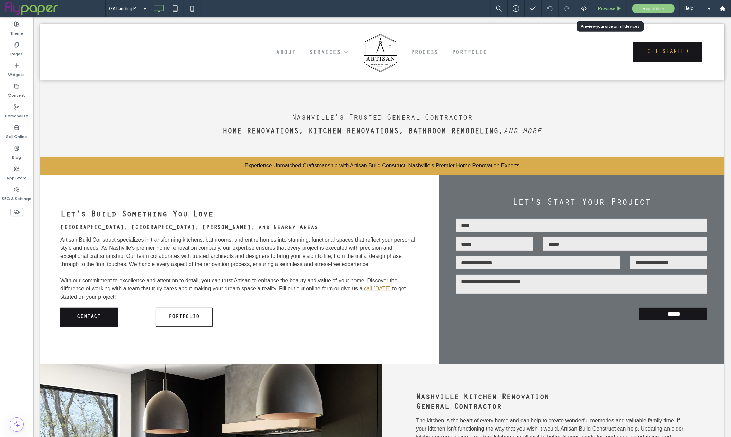
click at [613, 9] on span "Preview" at bounding box center [606, 9] width 17 height 6
